Goal: Navigation & Orientation: Find specific page/section

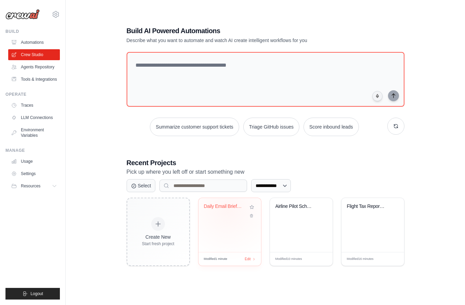
click at [228, 210] on div "Daily Email Briefing Automation" at bounding box center [224, 208] width 41 height 9
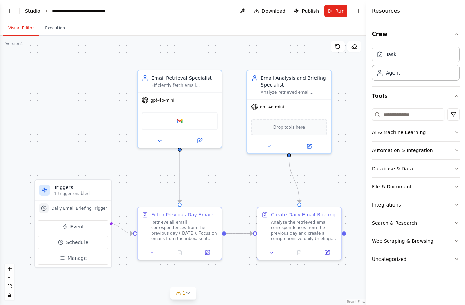
click at [33, 12] on link "Studio" at bounding box center [32, 10] width 15 height 5
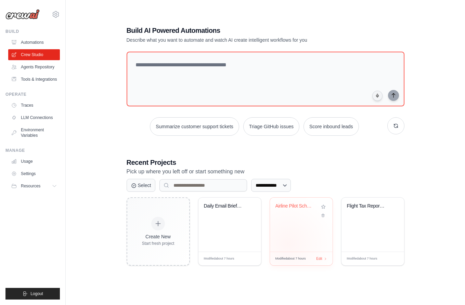
scroll to position [37, 0]
click at [294, 219] on div "Airline Pilot Scheduling System" at bounding box center [301, 225] width 63 height 54
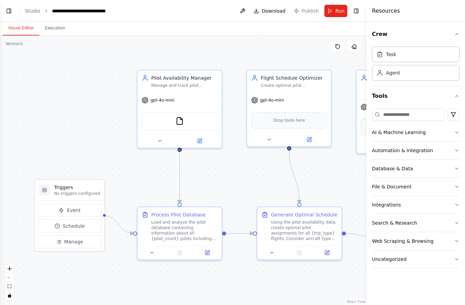
scroll to position [637, 0]
click at [31, 9] on link "Studio" at bounding box center [32, 10] width 15 height 5
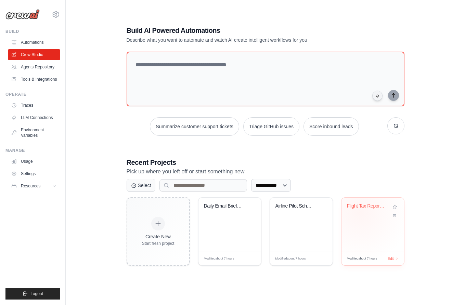
scroll to position [37, 0]
click at [360, 212] on div "Flight Tax Report Generator" at bounding box center [373, 212] width 52 height 16
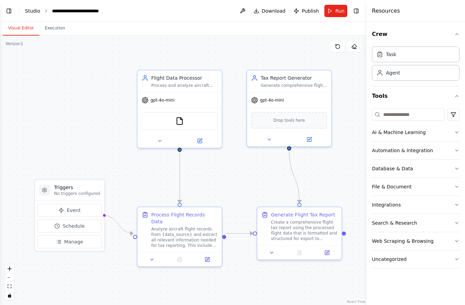
click at [30, 12] on link "Studio" at bounding box center [32, 10] width 15 height 5
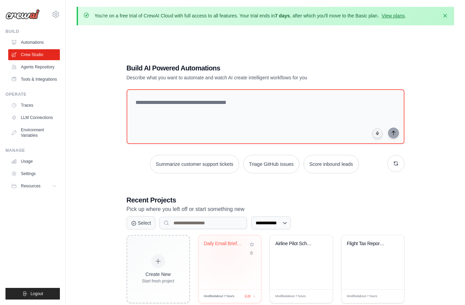
click at [225, 249] on div "Daily Email Briefing Automation" at bounding box center [230, 249] width 52 height 16
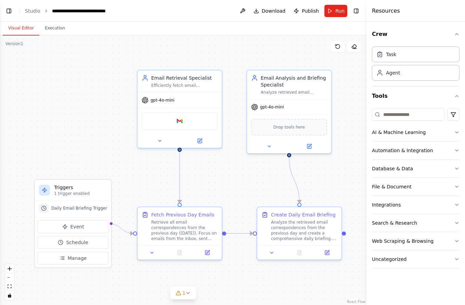
scroll to position [603, 0]
click at [32, 10] on link "Studio" at bounding box center [32, 10] width 15 height 5
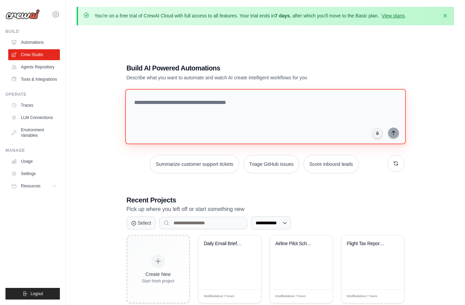
click at [172, 103] on textarea at bounding box center [265, 116] width 281 height 55
